Goal: Ask a question

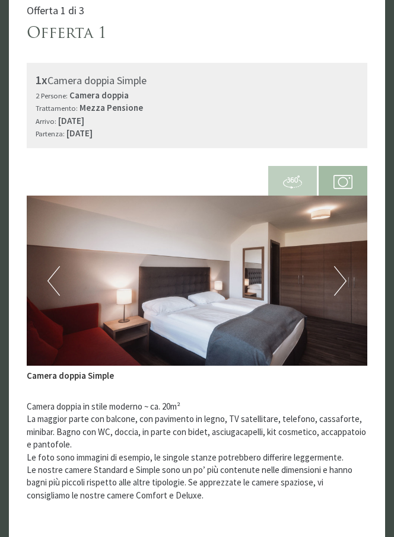
scroll to position [534, 0]
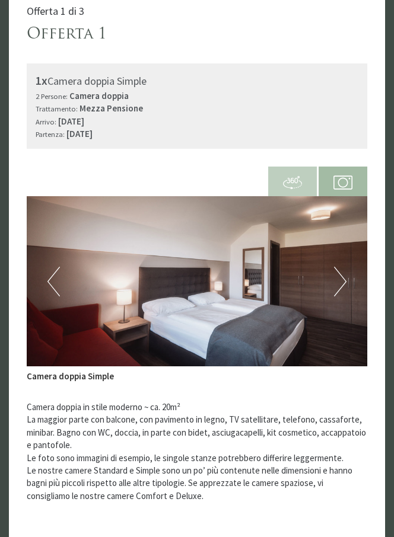
click at [346, 251] on img at bounding box center [197, 281] width 340 height 170
click at [341, 267] on button "Next" at bounding box center [340, 282] width 12 height 30
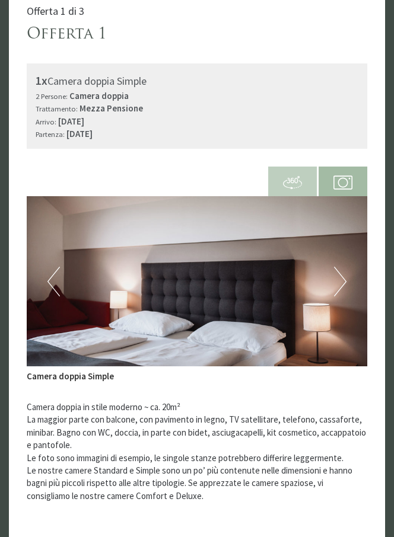
click at [341, 267] on button "Next" at bounding box center [340, 282] width 12 height 30
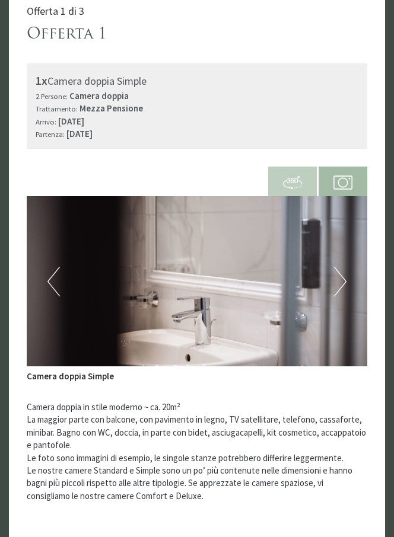
click at [341, 267] on button "Next" at bounding box center [340, 282] width 12 height 30
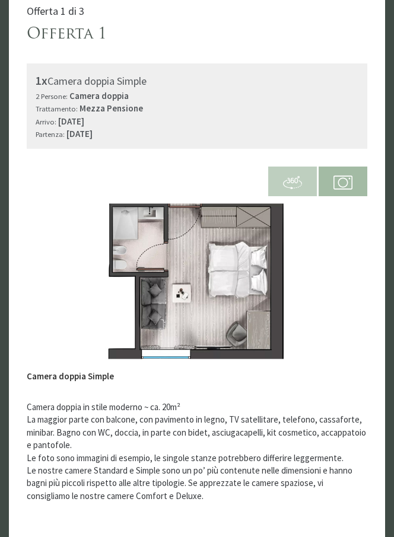
click at [341, 267] on button "Next" at bounding box center [340, 282] width 12 height 30
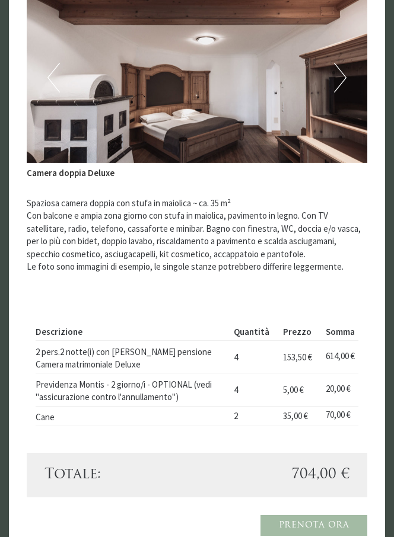
scroll to position [2313, 0]
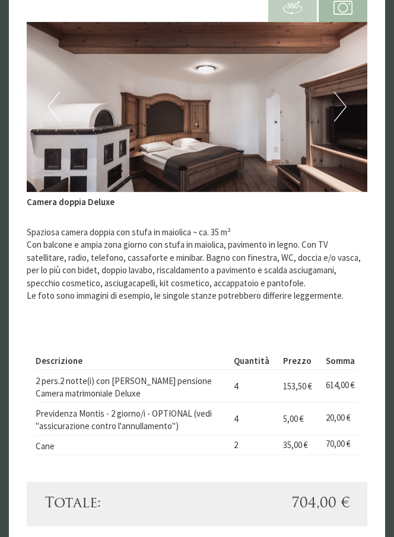
click at [340, 92] on button "Next" at bounding box center [340, 107] width 12 height 30
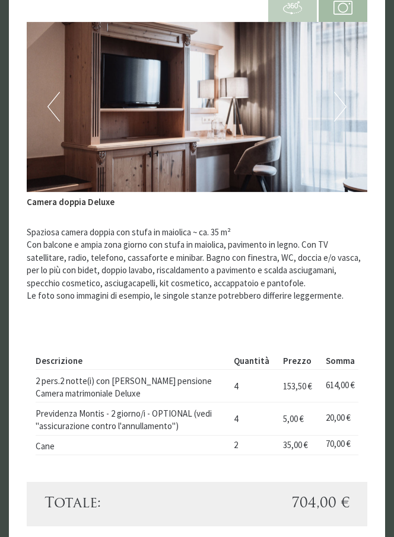
click at [340, 92] on button "Next" at bounding box center [340, 107] width 12 height 30
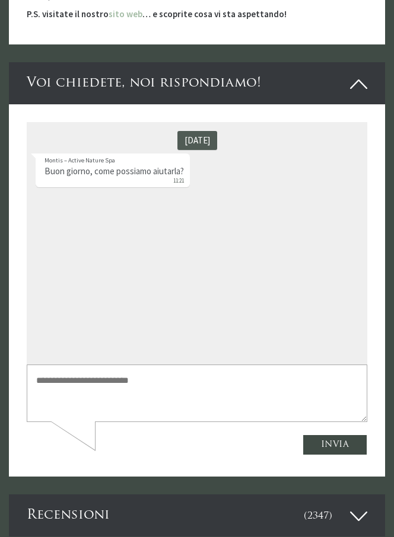
scroll to position [4447, 0]
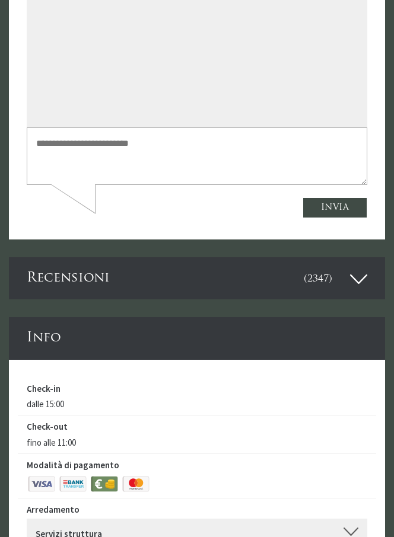
click at [275, 148] on textarea at bounding box center [197, 156] width 340 height 57
type textarea "**********"
click at [319, 209] on button "Invia" at bounding box center [334, 208] width 65 height 21
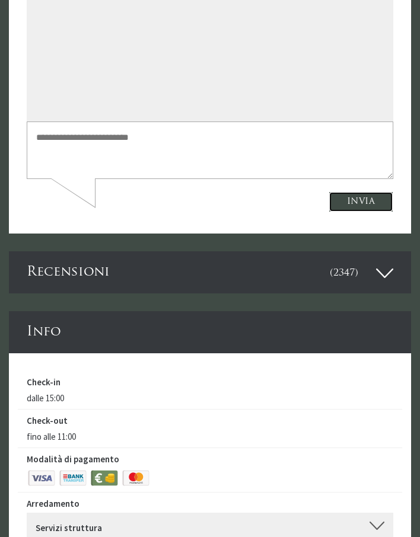
scroll to position [4448, 0]
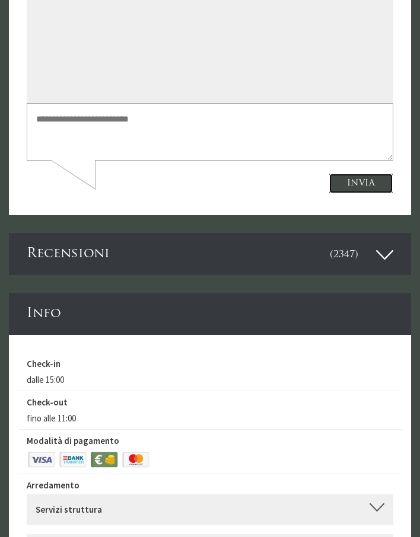
click at [355, 177] on button "Invia" at bounding box center [360, 184] width 65 height 21
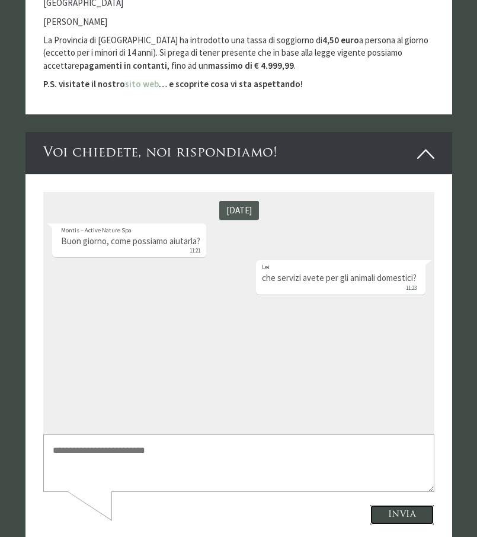
scroll to position [4083, 0]
